Goal: Information Seeking & Learning: Learn about a topic

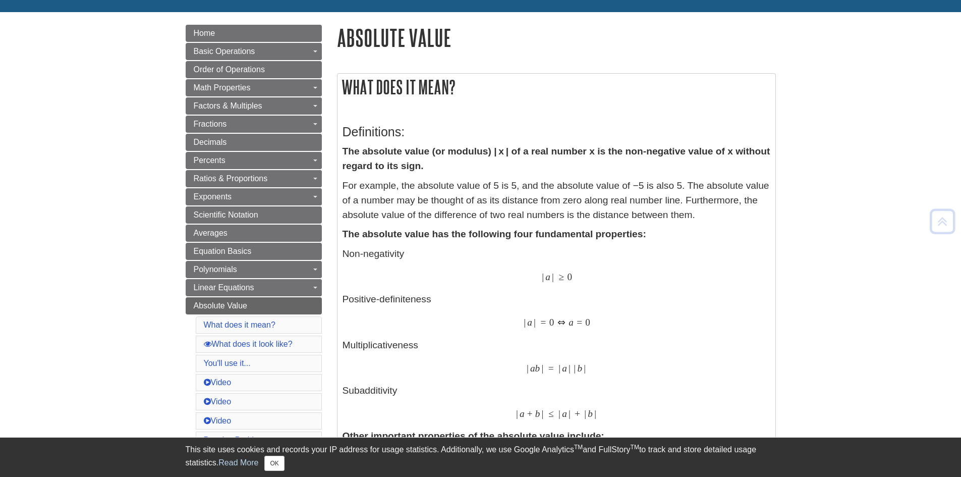
scroll to position [101, 0]
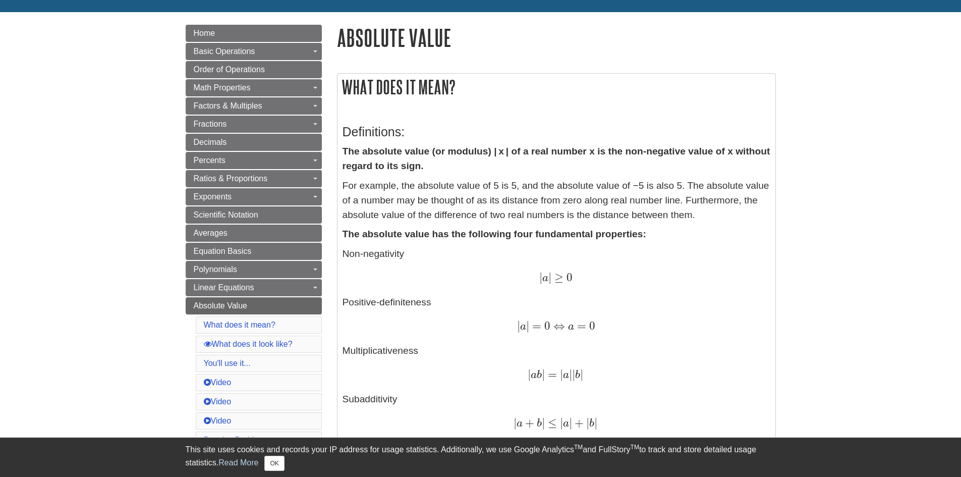
click at [434, 207] on p "For example, the absolute value of 5 is 5, and the absolute value of −5 is also…" at bounding box center [557, 200] width 428 height 43
drag, startPoint x: 434, startPoint y: 207, endPoint x: 413, endPoint y: 197, distance: 23.0
click at [413, 197] on p "For example, the absolute value of 5 is 5, and the absolute value of −5 is also…" at bounding box center [557, 200] width 428 height 43
drag, startPoint x: 503, startPoint y: 180, endPoint x: 488, endPoint y: 176, distance: 15.3
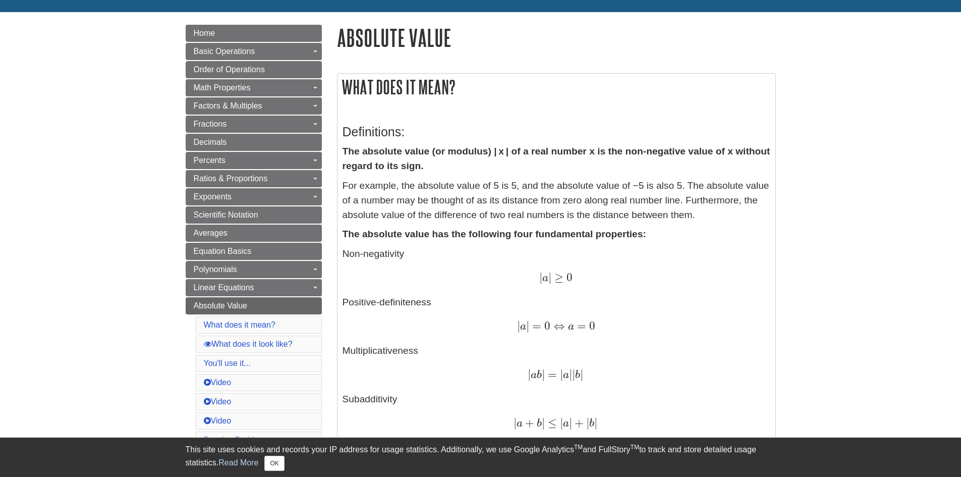
click at [507, 183] on p "For example, the absolute value of 5 is 5, and the absolute value of −5 is also…" at bounding box center [557, 200] width 428 height 43
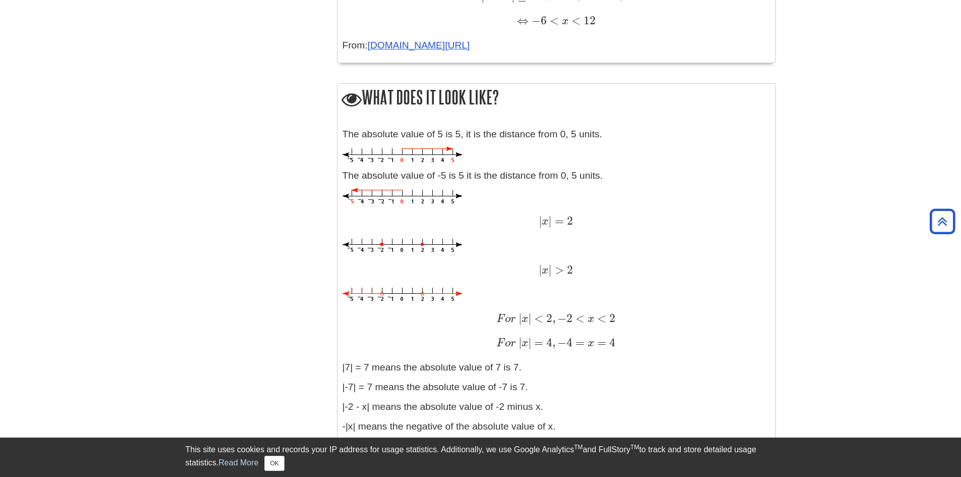
scroll to position [1009, 0]
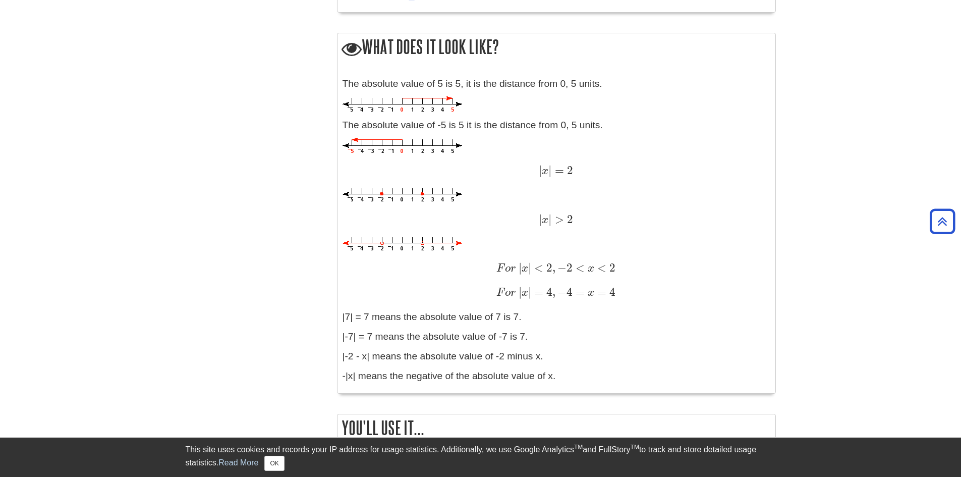
click at [444, 126] on p "The absolute value of -5 is 5 it is the distance from 0, 5 units." at bounding box center [557, 125] width 428 height 15
drag, startPoint x: 444, startPoint y: 126, endPoint x: 416, endPoint y: 129, distance: 28.4
click at [416, 129] on p "The absolute value of -5 is 5 it is the distance from 0, 5 units." at bounding box center [557, 125] width 428 height 15
drag, startPoint x: 416, startPoint y: 129, endPoint x: 395, endPoint y: 124, distance: 20.8
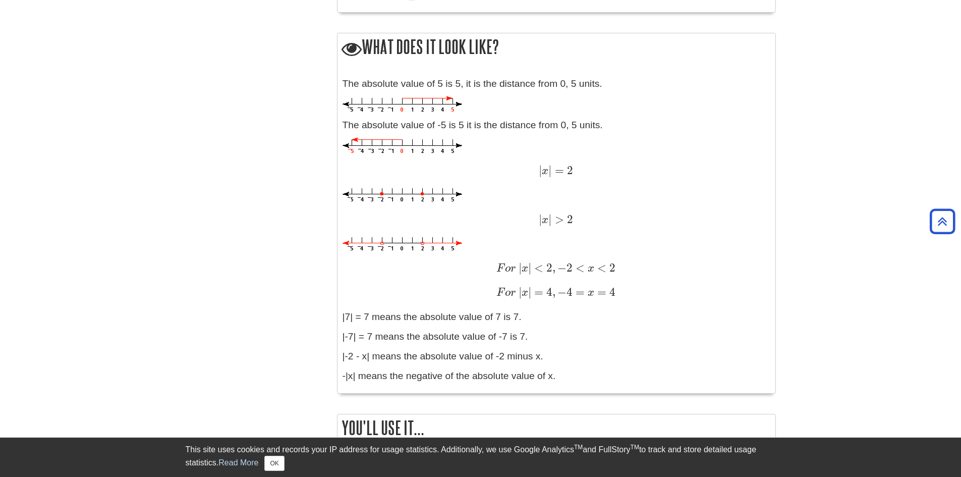
click at [395, 124] on p "The absolute value of -5 is 5 it is the distance from 0, 5 units." at bounding box center [557, 125] width 428 height 15
drag, startPoint x: 402, startPoint y: 150, endPoint x: 390, endPoint y: 149, distance: 11.7
click at [390, 149] on img at bounding box center [403, 146] width 120 height 17
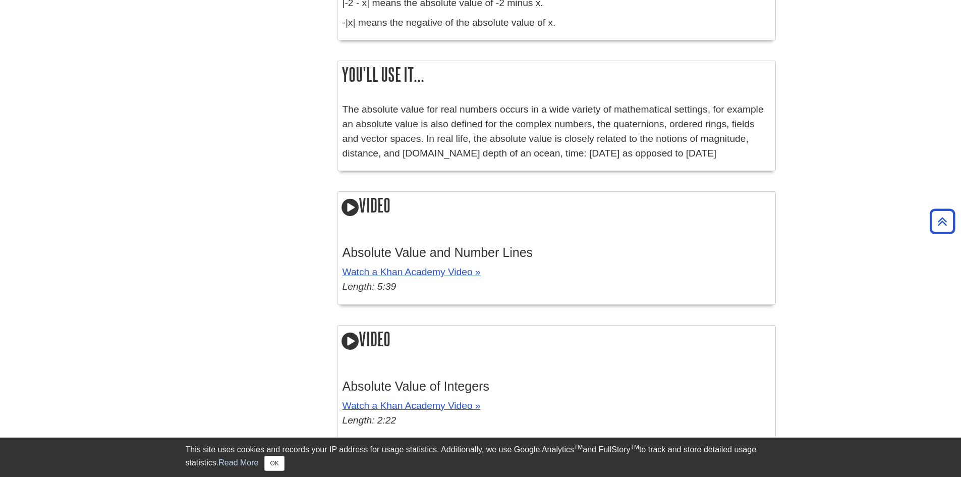
scroll to position [1412, 0]
